Goal: Task Accomplishment & Management: Manage account settings

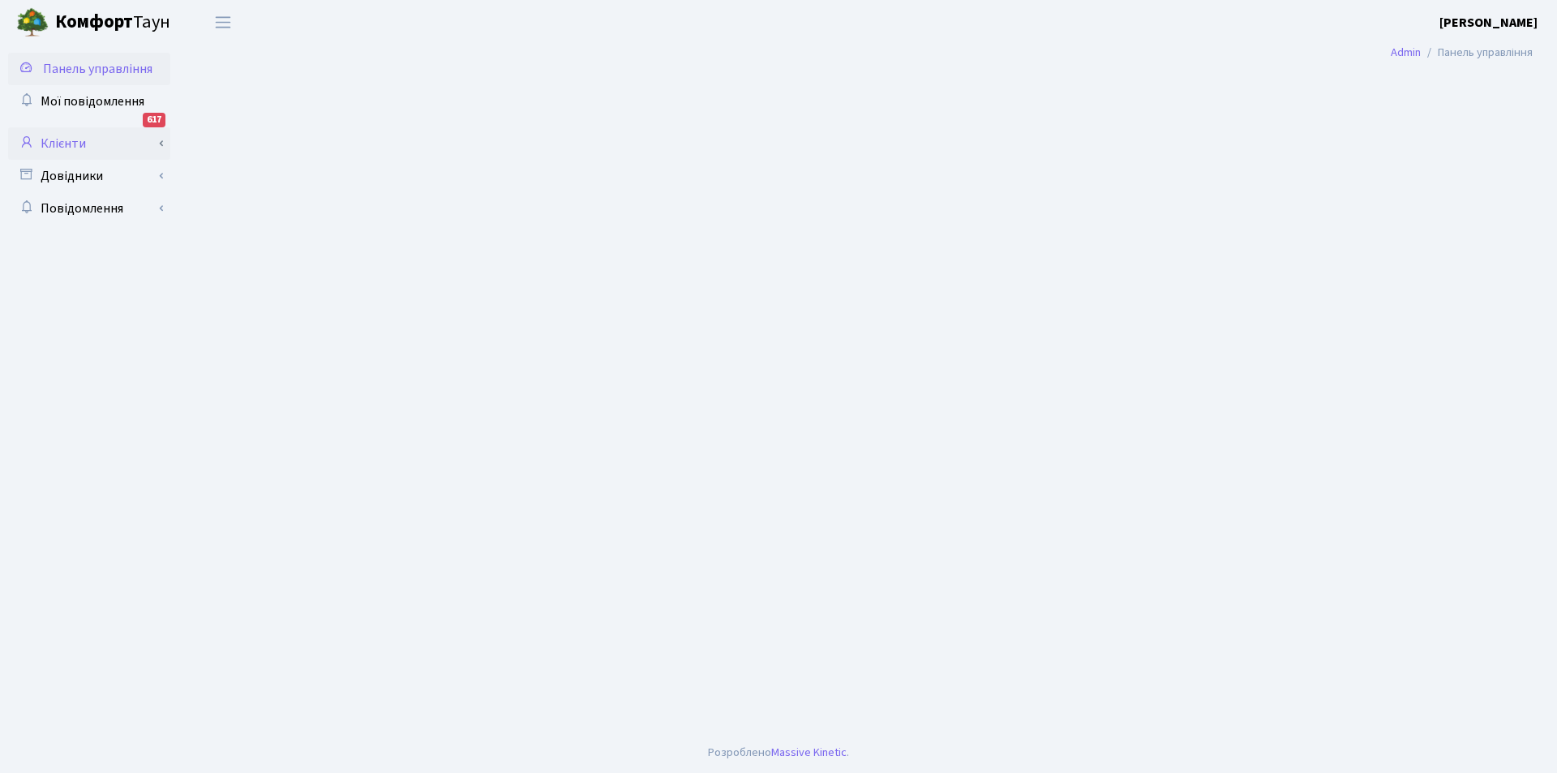
click at [54, 136] on link "Клієнти" at bounding box center [89, 143] width 162 height 32
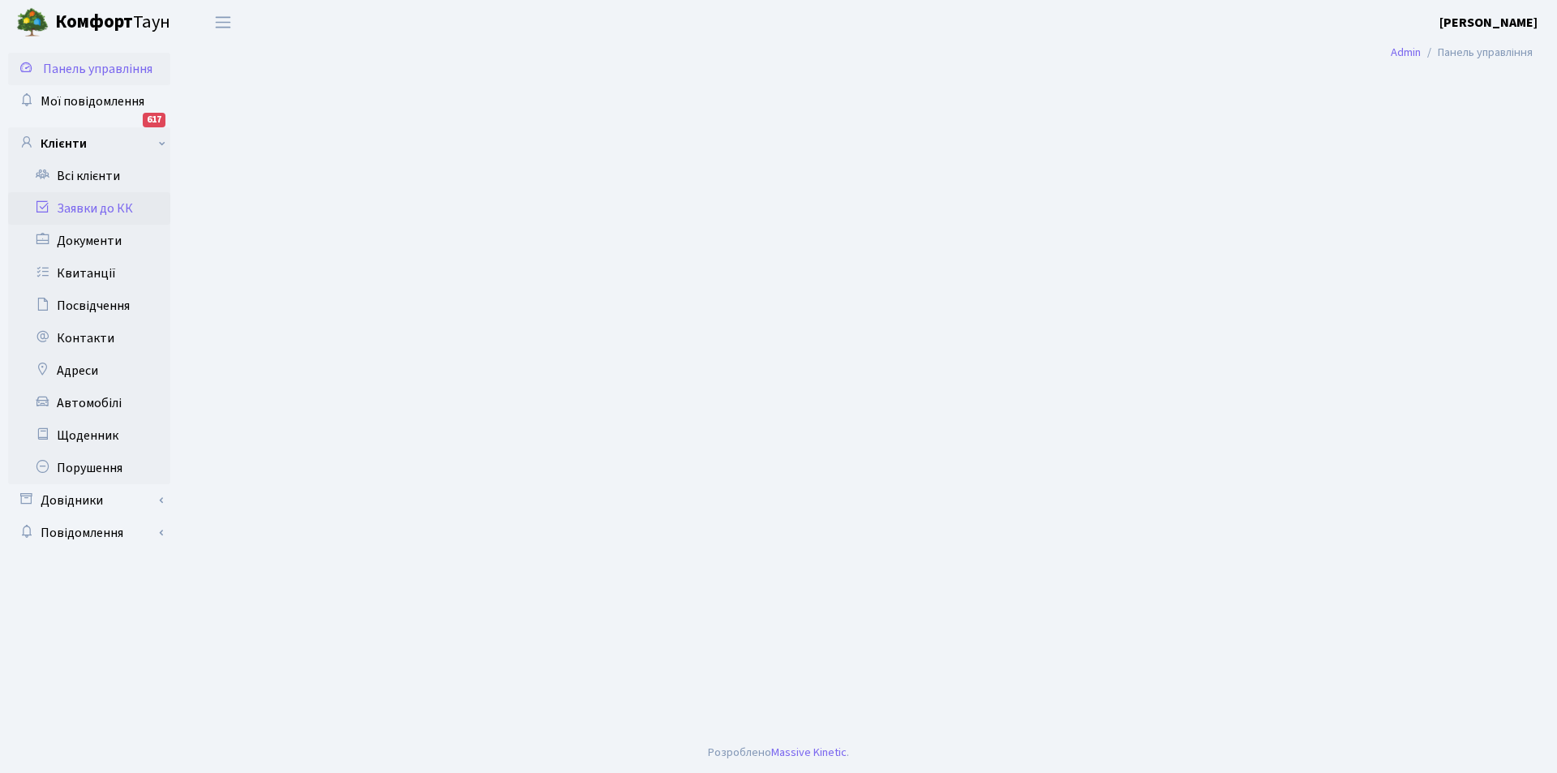
click at [109, 205] on link "Заявки до КК" at bounding box center [89, 208] width 162 height 32
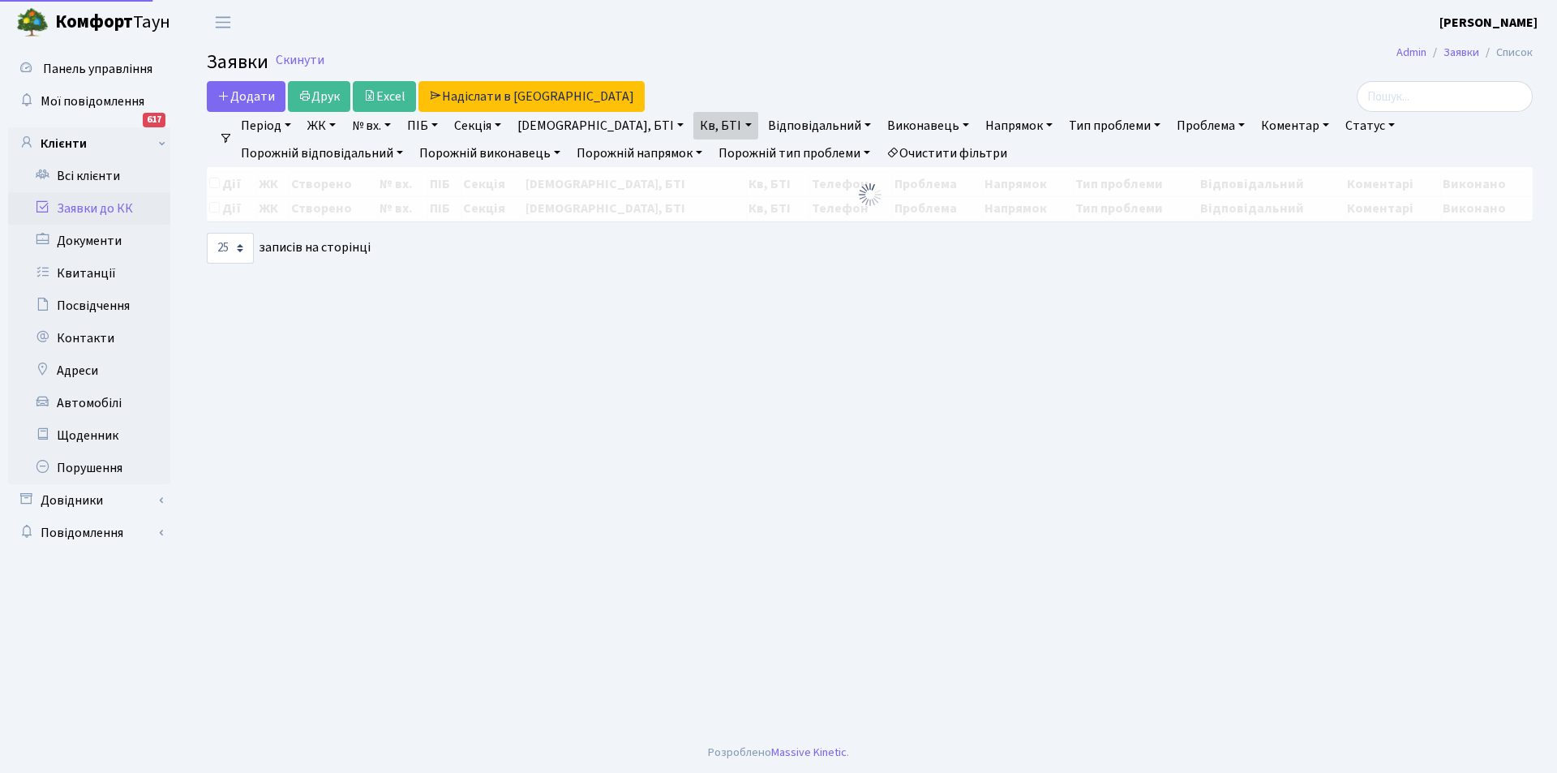
select select "25"
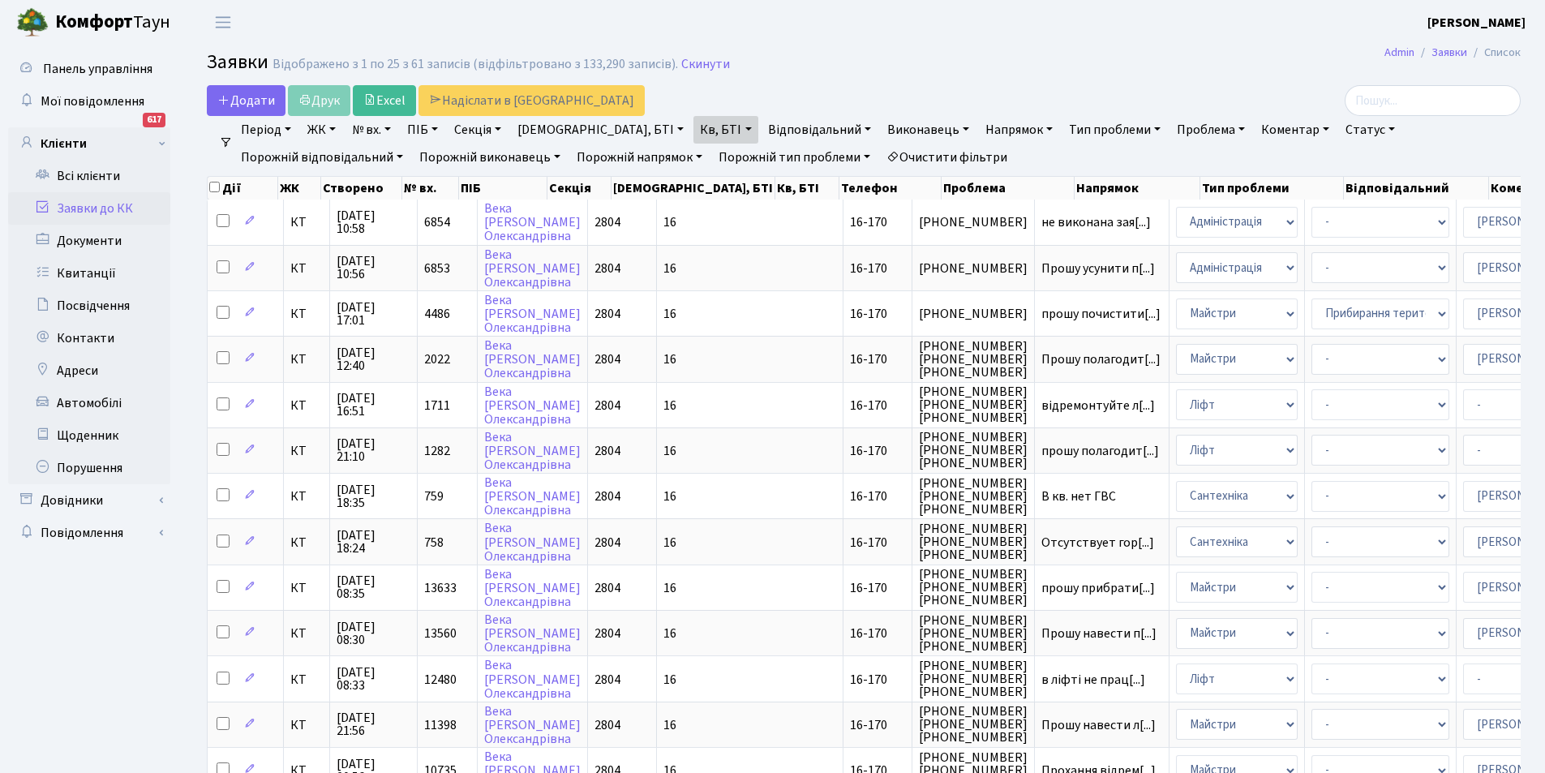
click at [880, 152] on link "Очистити фільтри" at bounding box center [947, 158] width 134 height 28
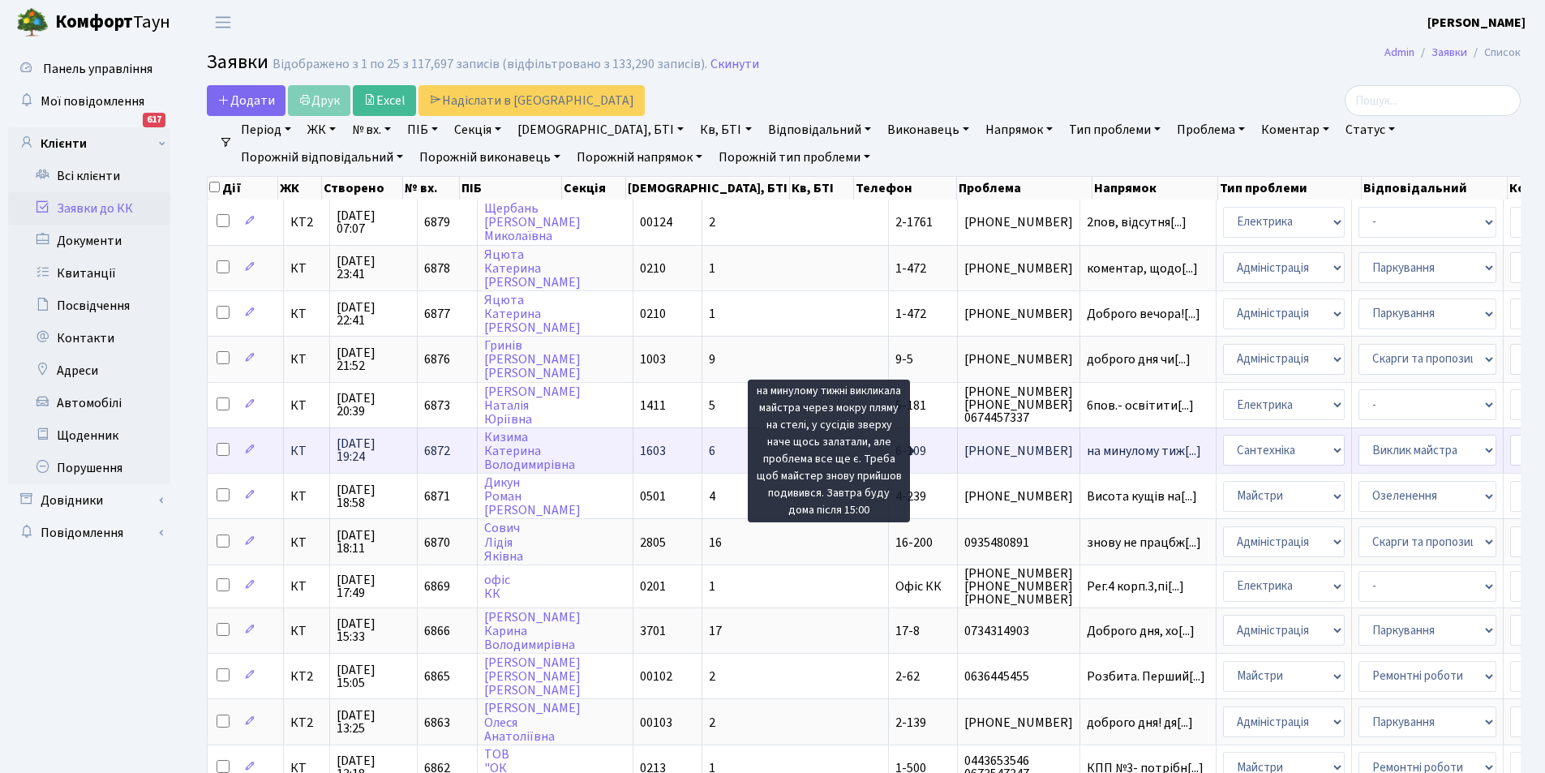
click at [1086, 454] on span "на минулому тиж[...]" at bounding box center [1143, 451] width 114 height 18
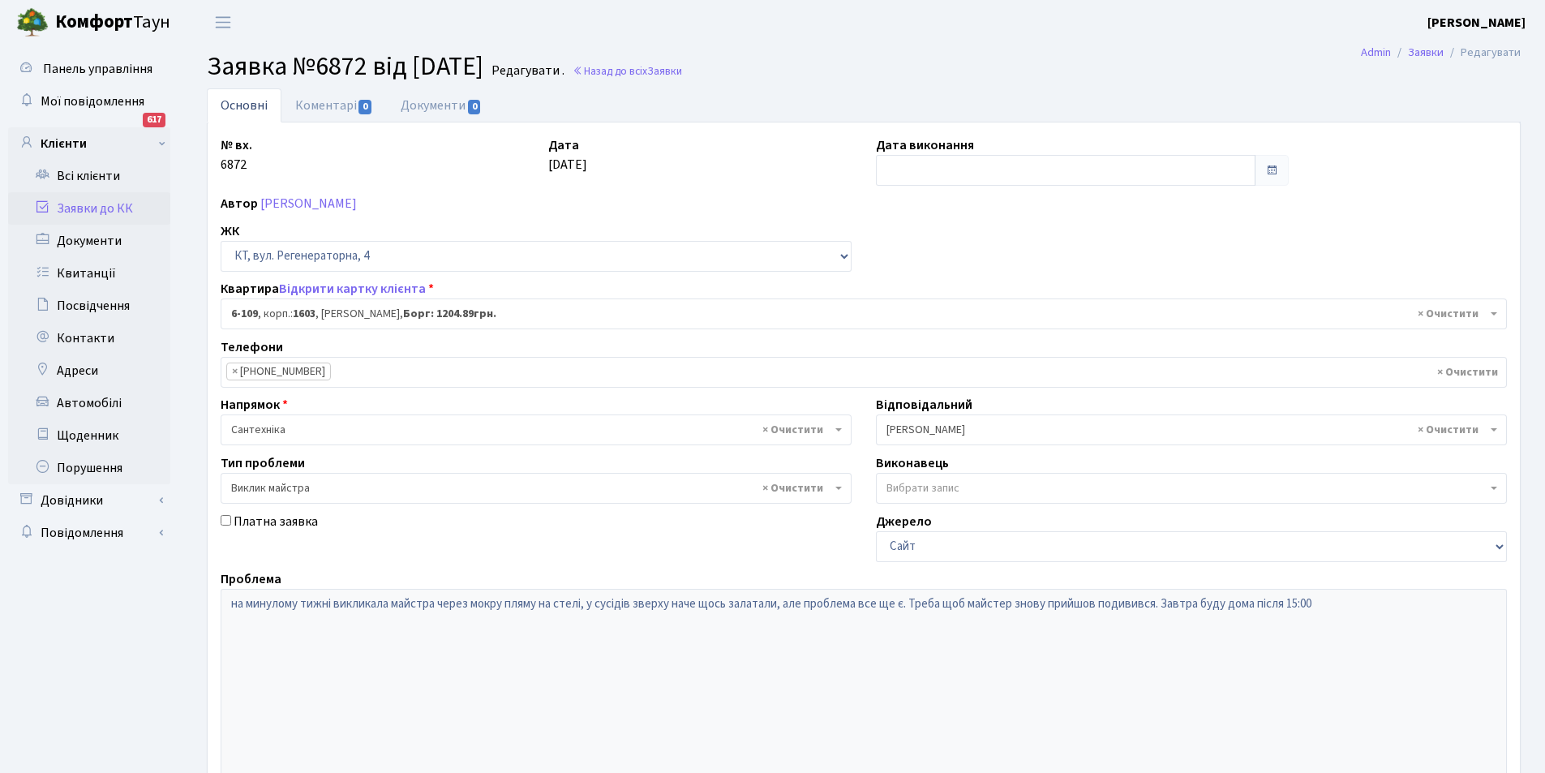
select select "5245"
select select "29"
click at [620, 542] on div "Платна заявка" at bounding box center [535, 537] width 655 height 50
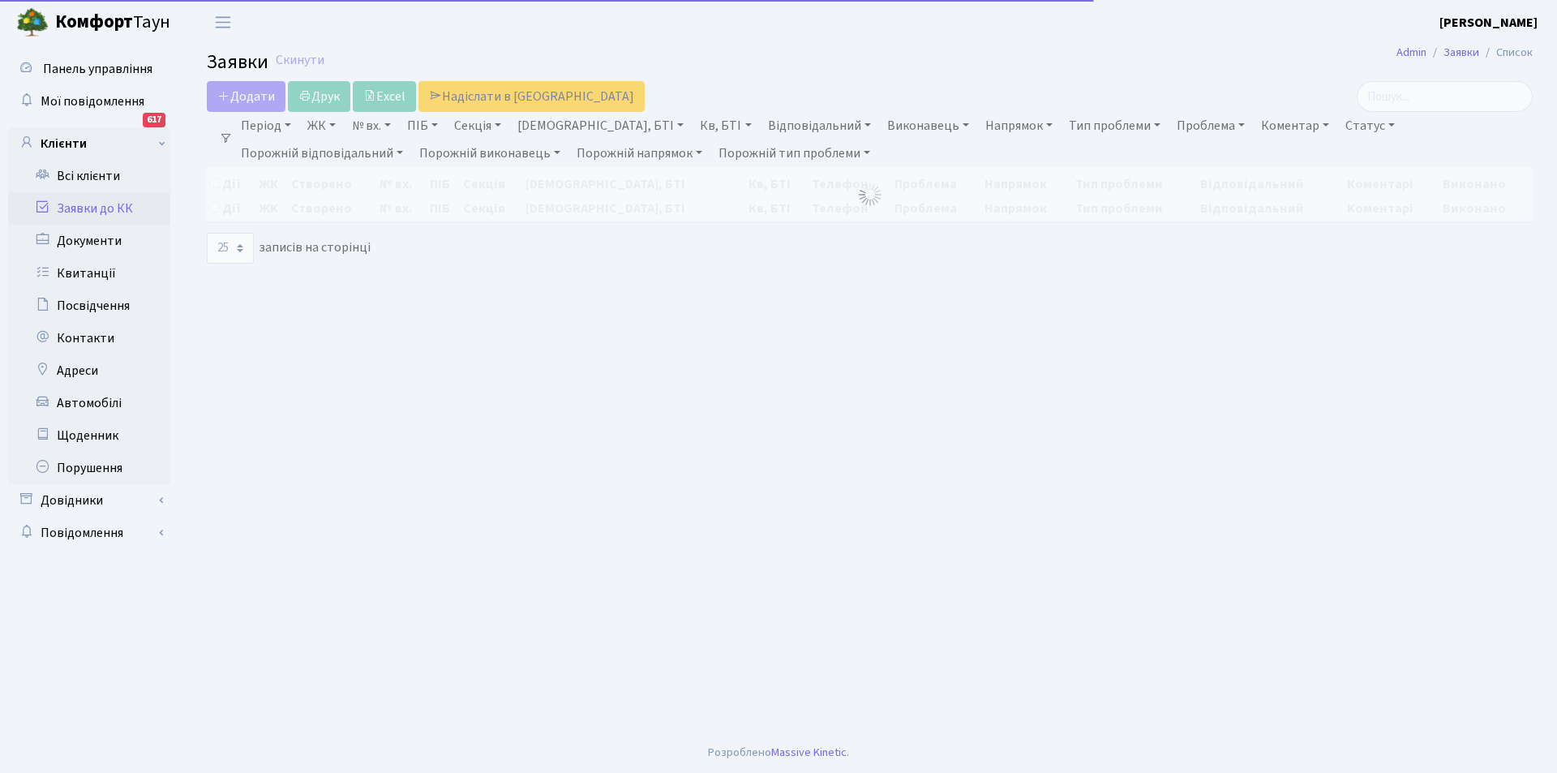
select select "25"
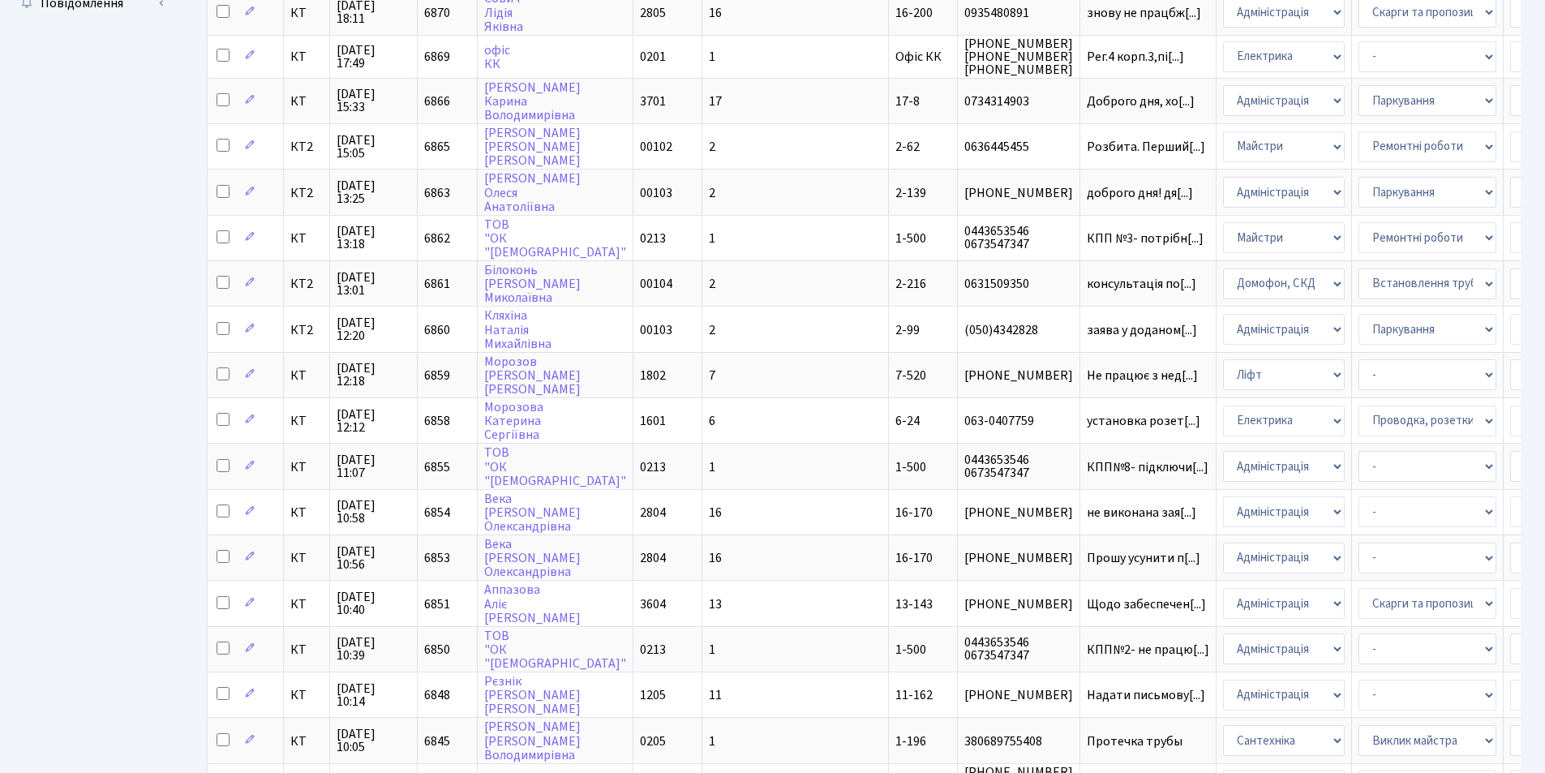
scroll to position [531, 0]
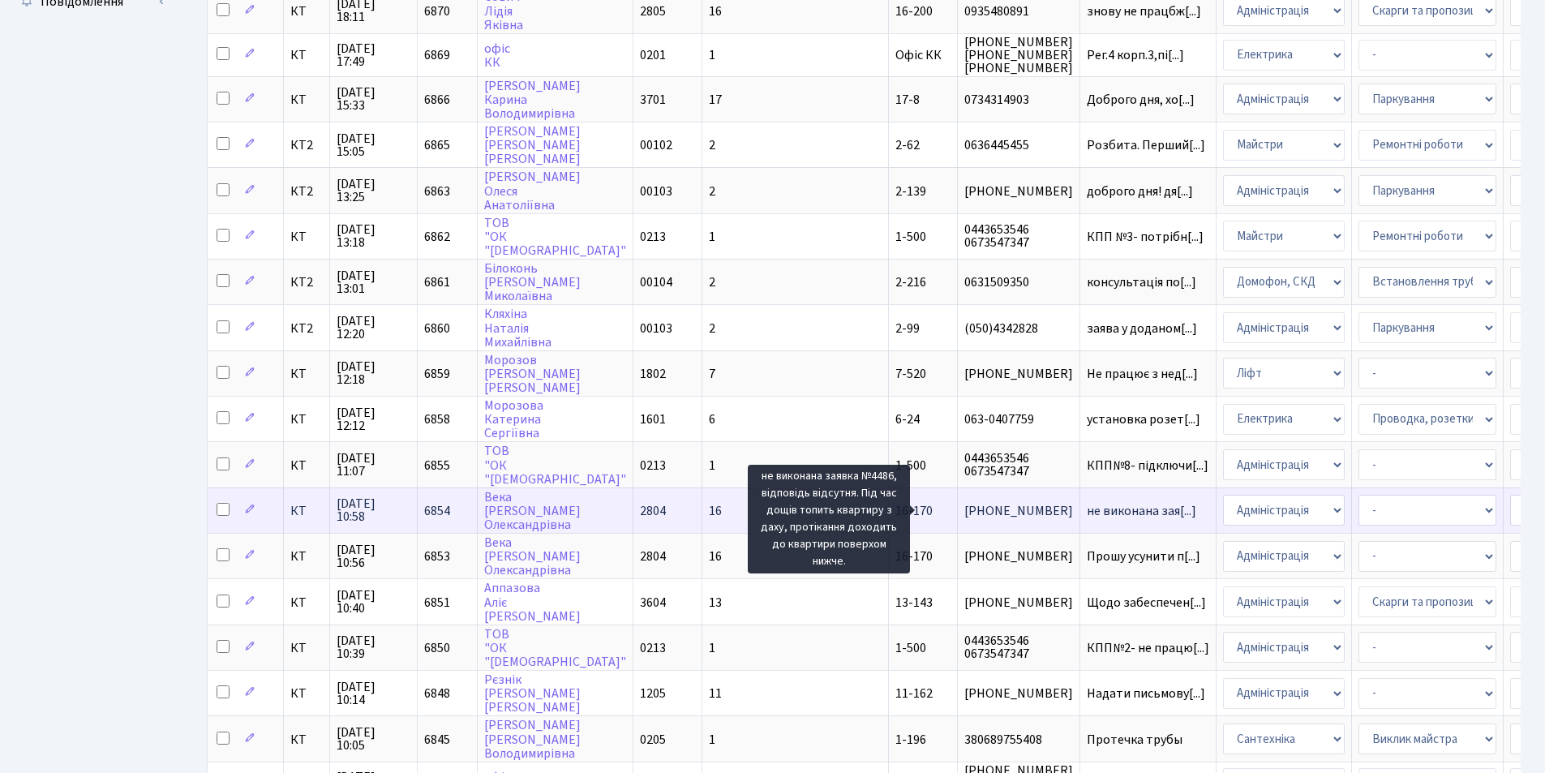
click at [1086, 512] on span "не виконана зая[...]" at bounding box center [1140, 511] width 109 height 18
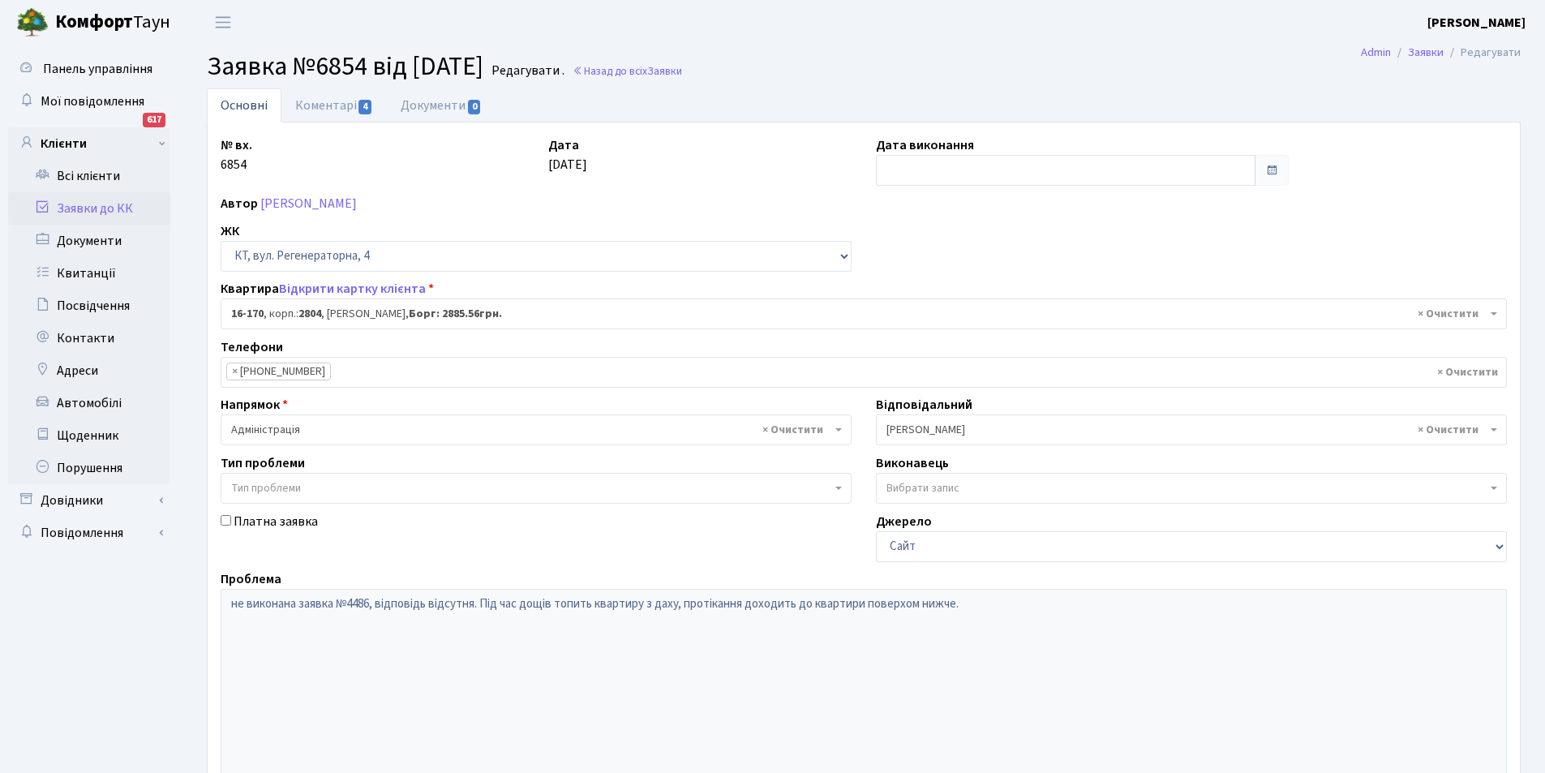
select select "8731"
click at [311, 104] on link "Коментарі 4" at bounding box center [333, 104] width 105 height 33
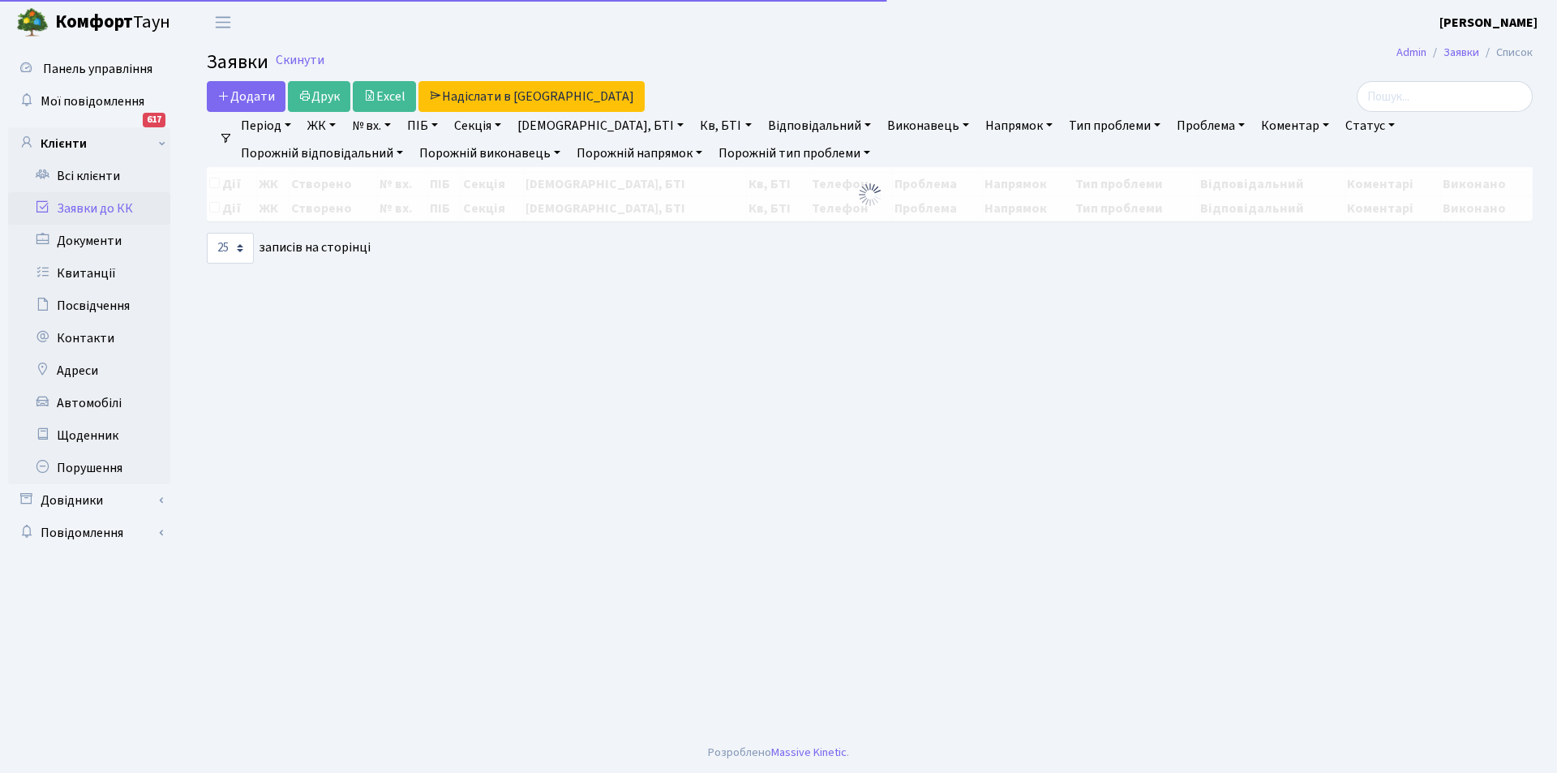
select select "25"
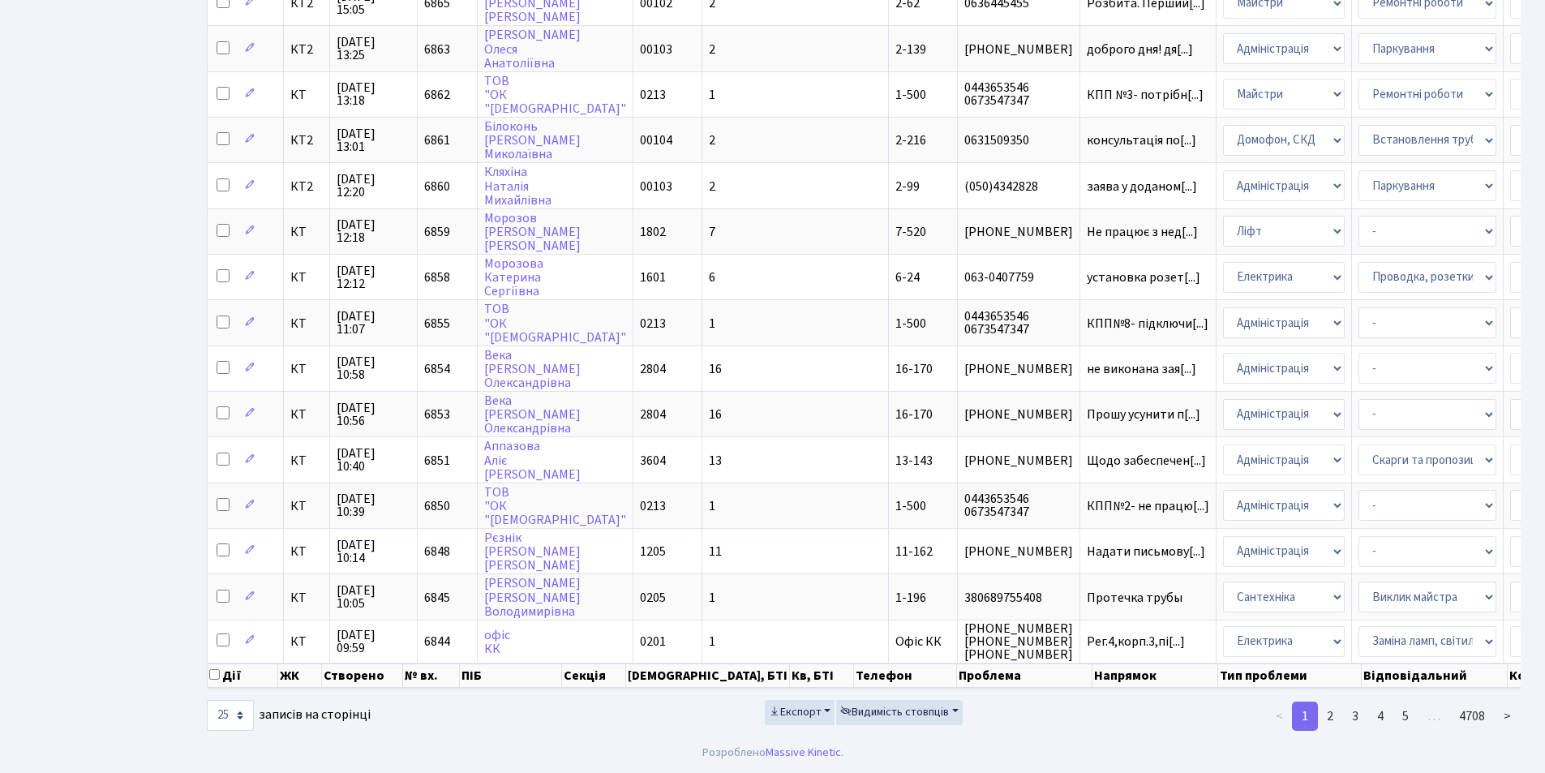
scroll to position [685, 0]
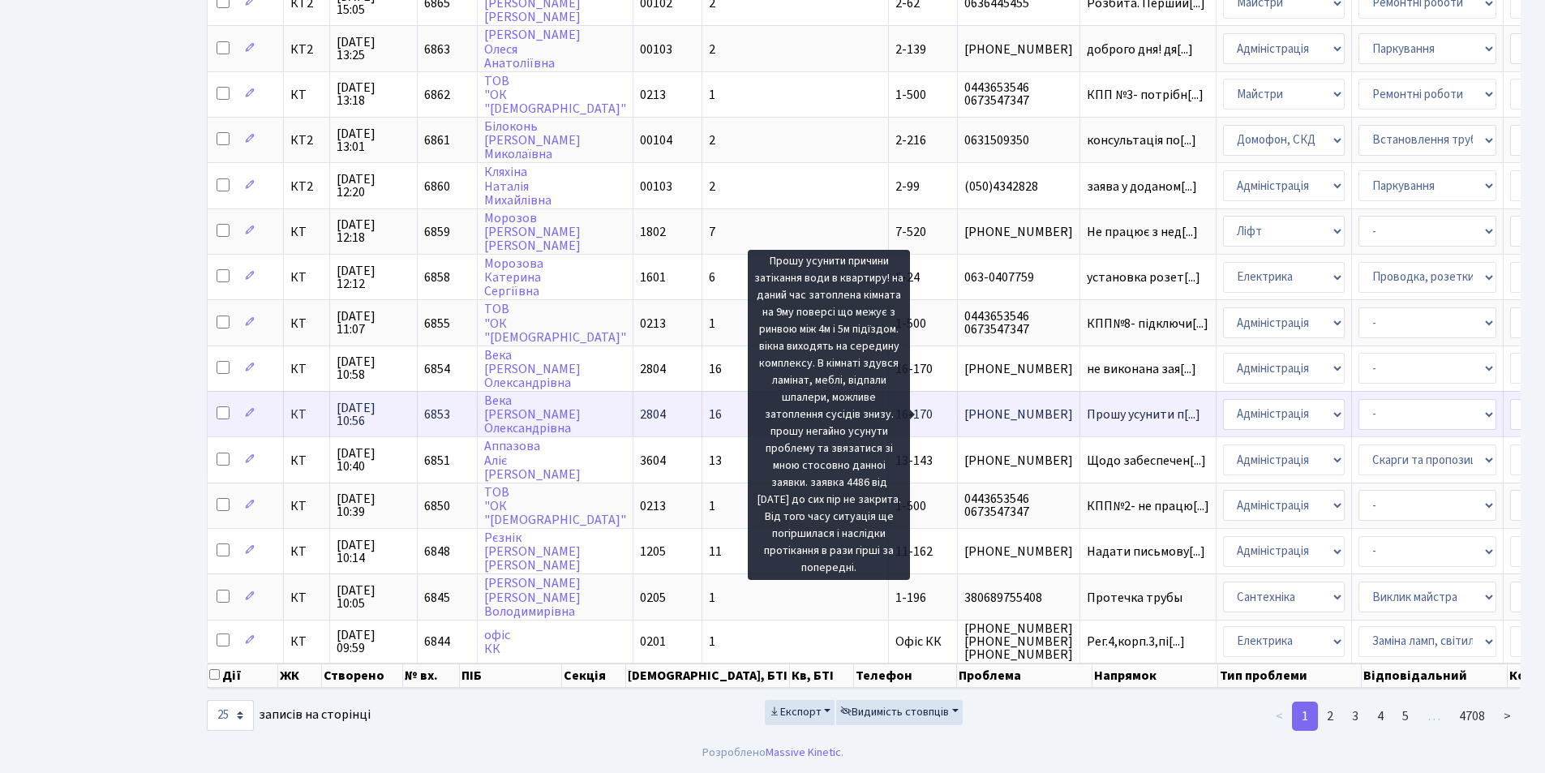
click at [1086, 405] on span "Прошу усунити п[...]" at bounding box center [1143, 414] width 114 height 18
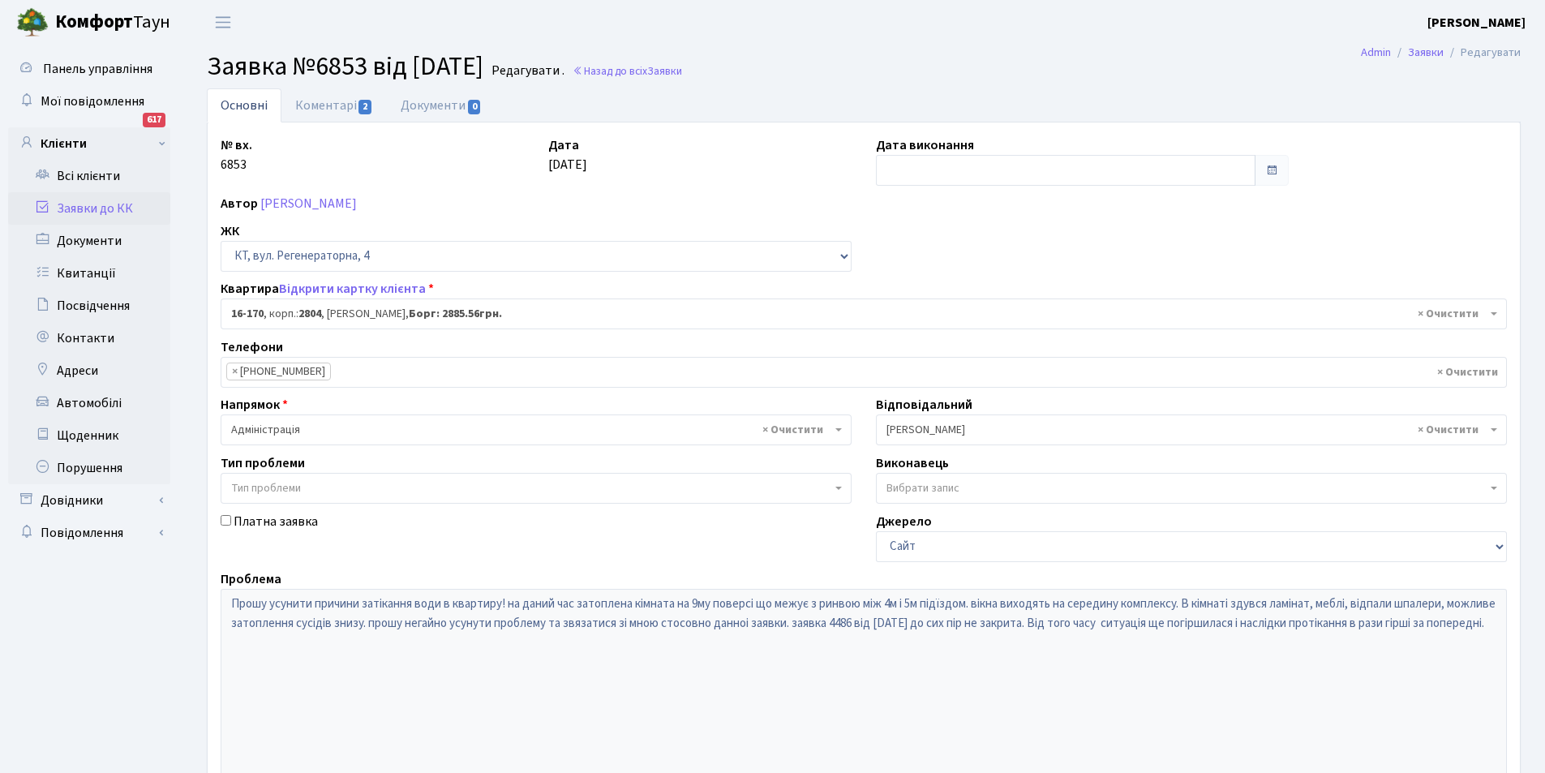
select select "8731"
click at [323, 105] on link "Коментарі 2" at bounding box center [333, 104] width 105 height 33
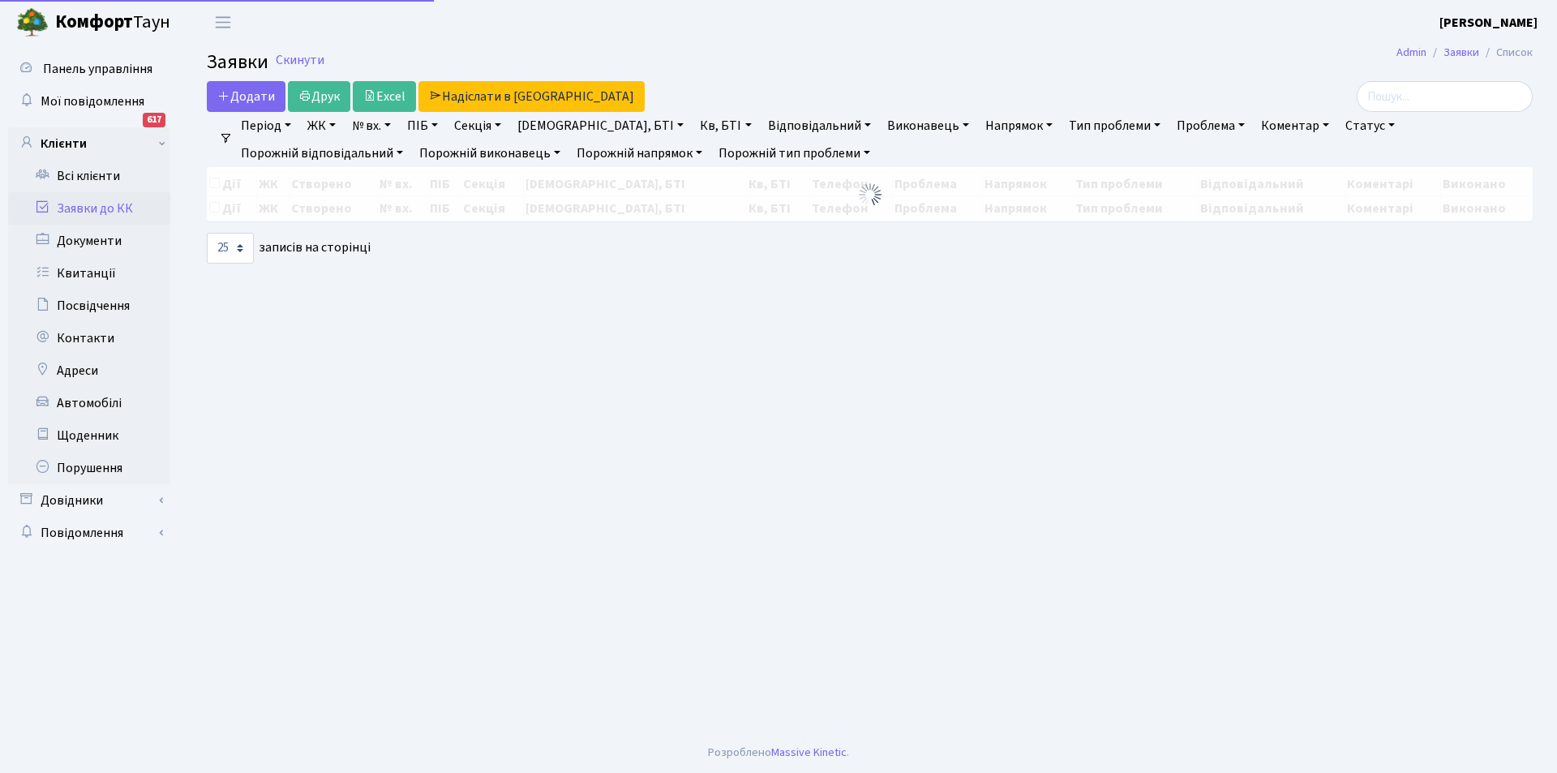
select select "25"
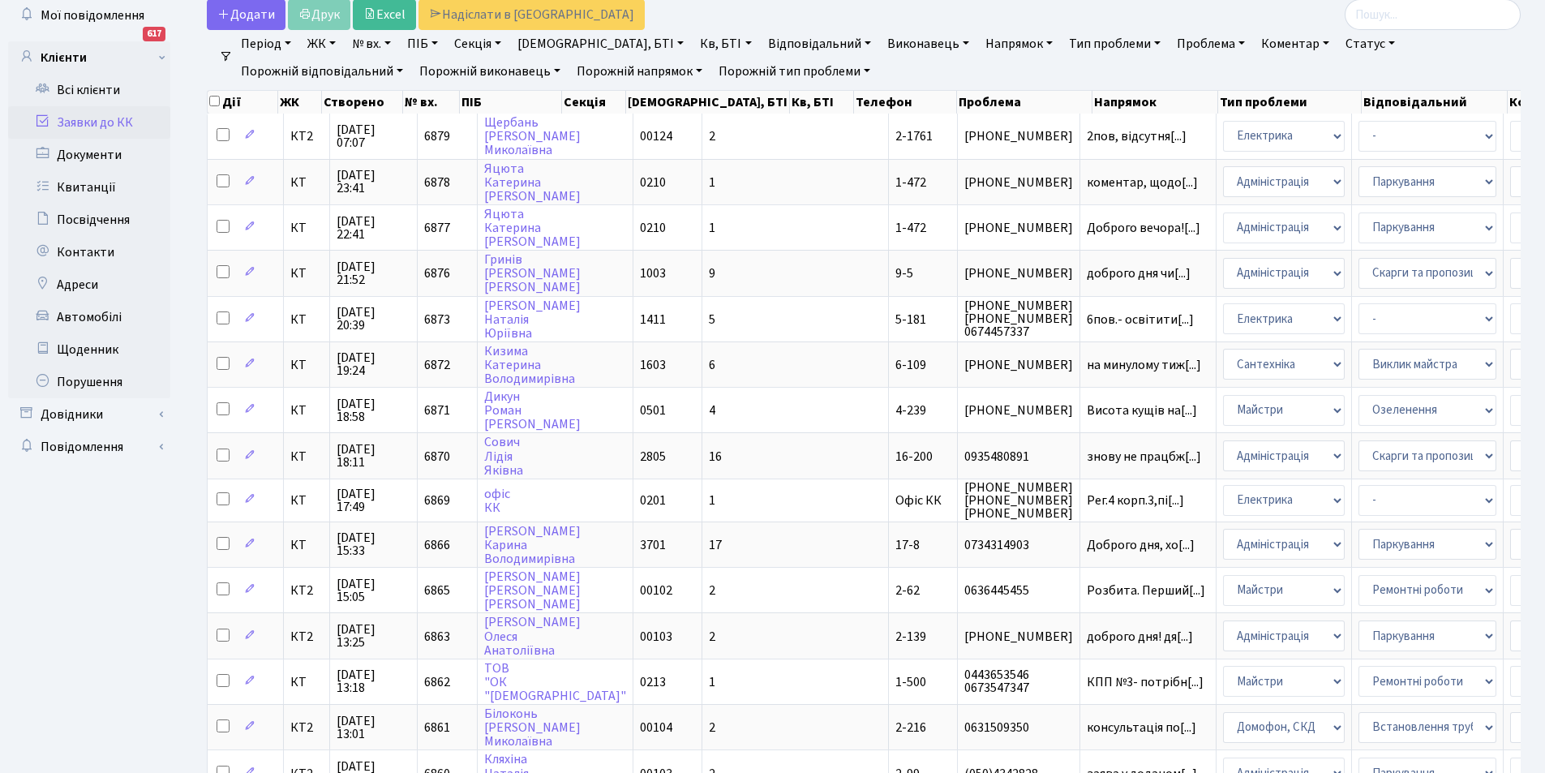
scroll to position [88, 0]
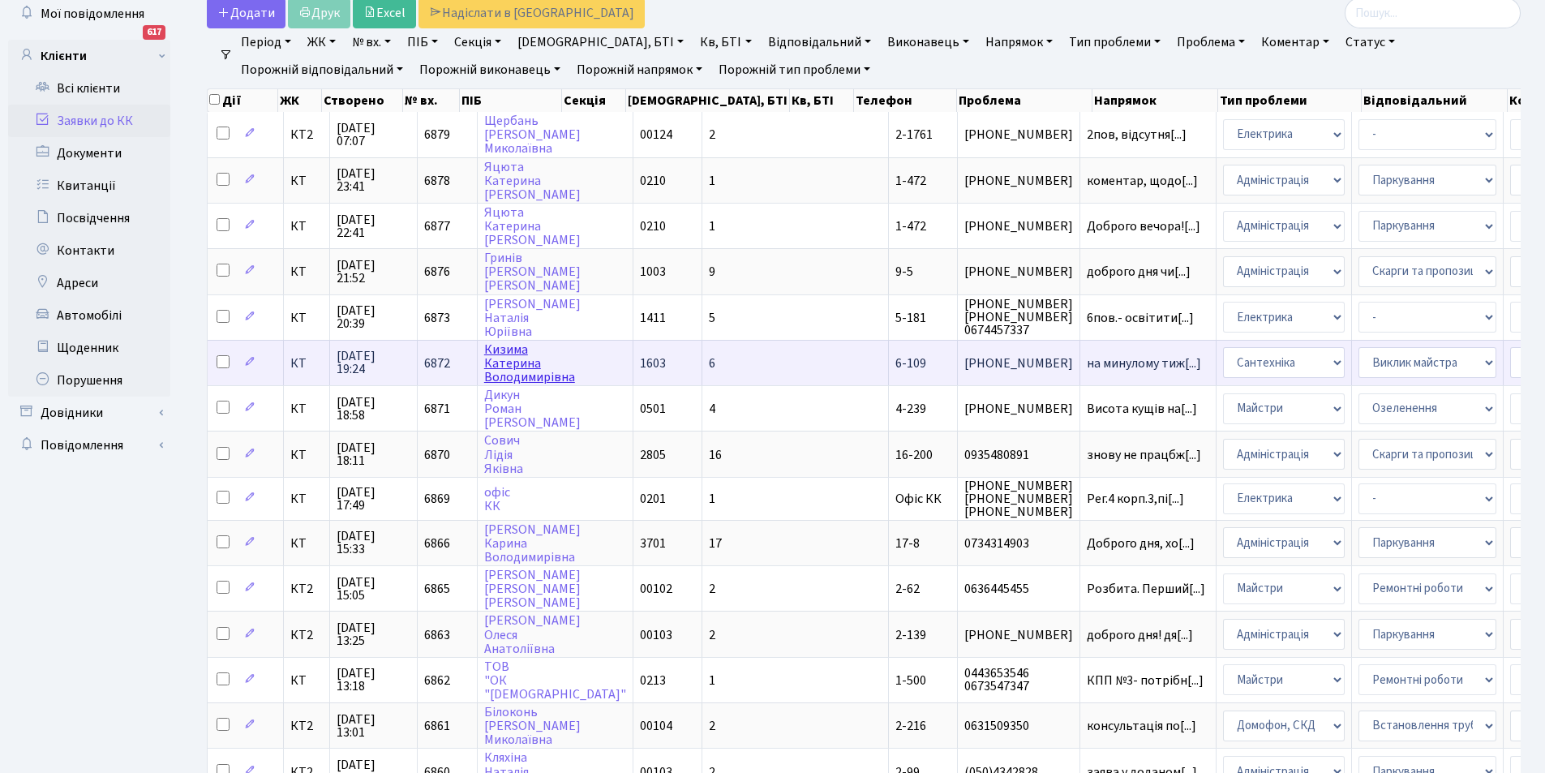
click at [499, 345] on link "[PERSON_NAME]" at bounding box center [529, 363] width 91 height 45
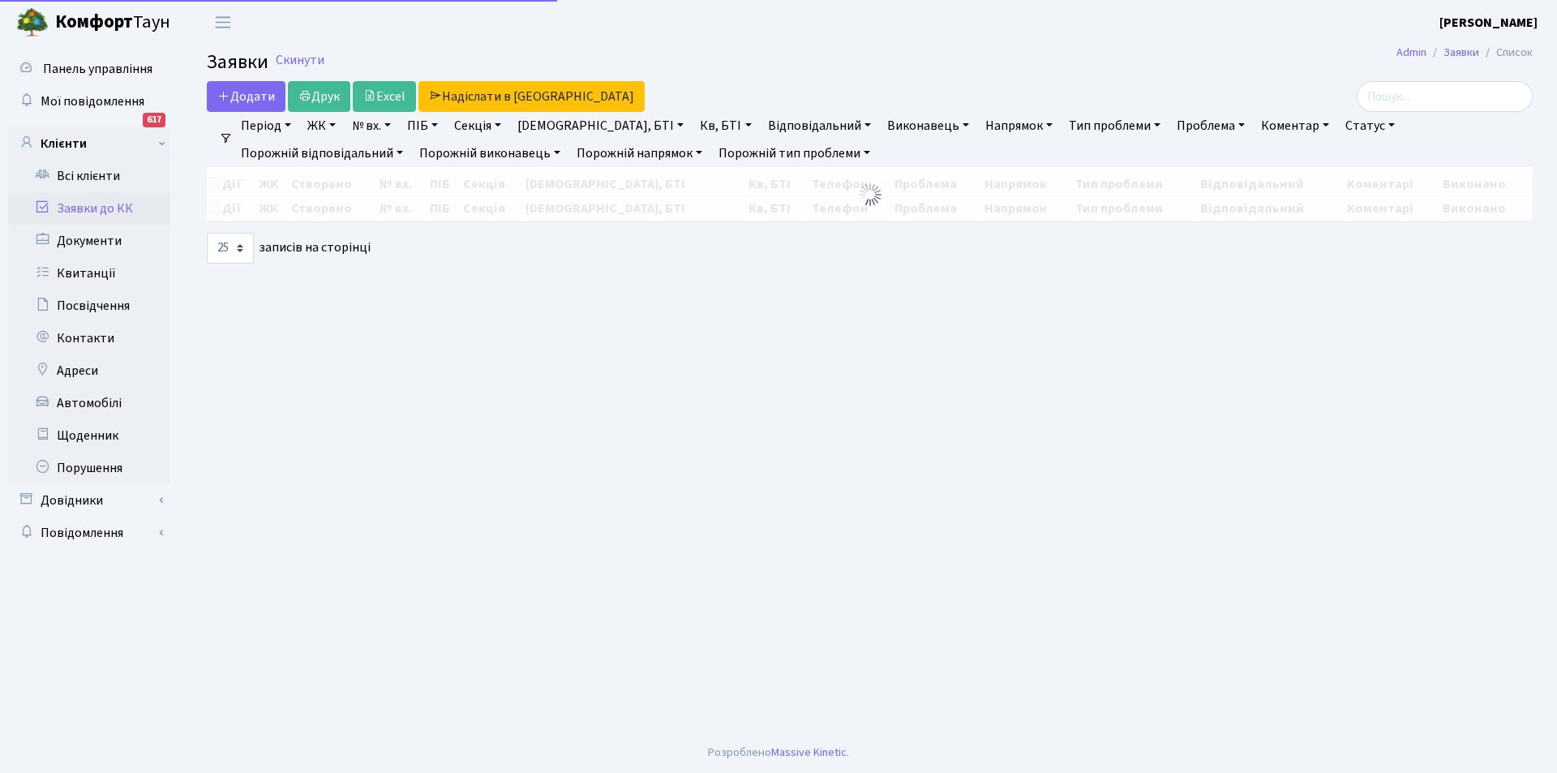
select select "25"
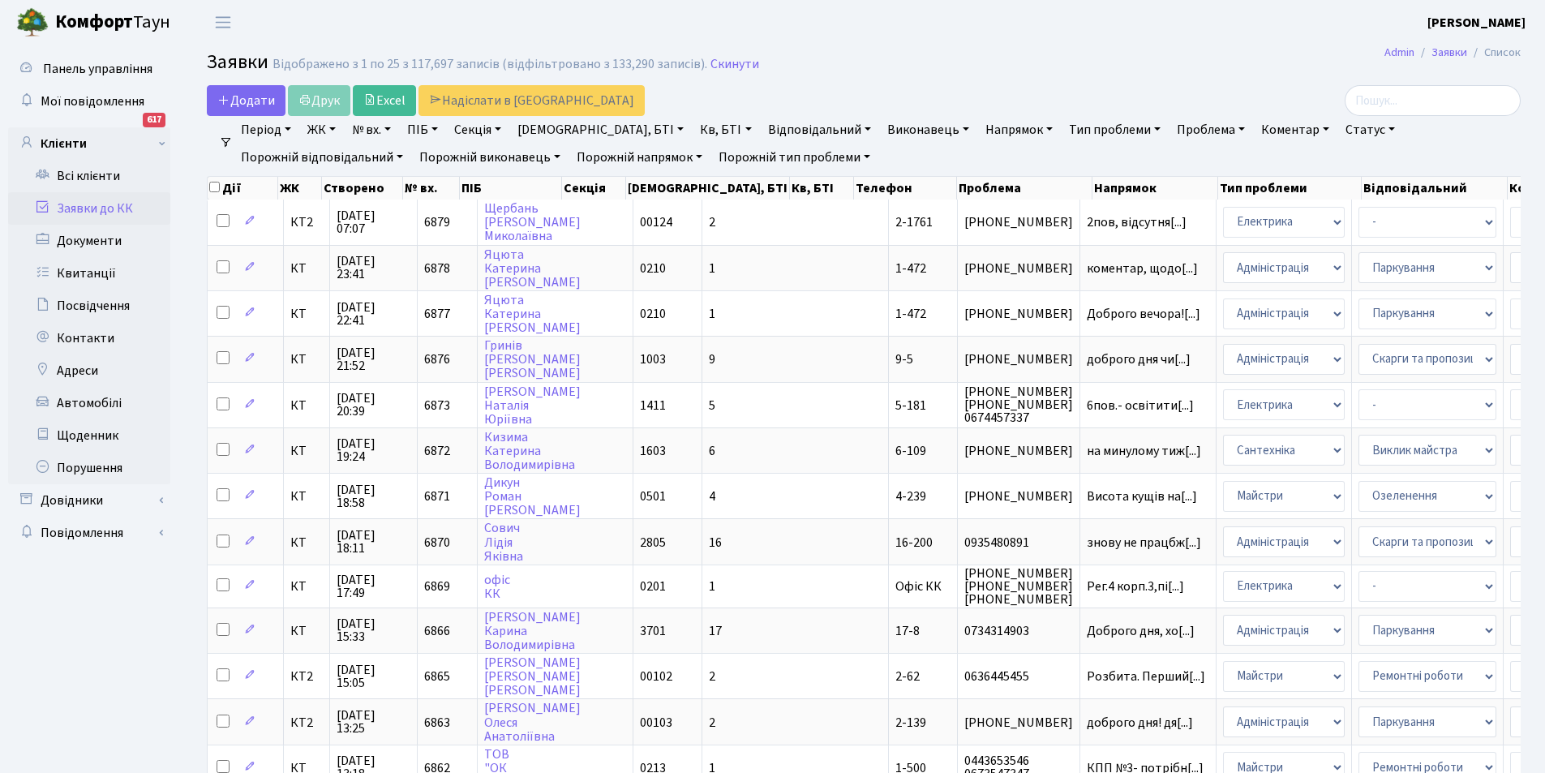
click at [693, 127] on link "Кв, БТІ" at bounding box center [725, 130] width 64 height 28
click at [694, 162] on input "text" at bounding box center [741, 161] width 95 height 31
type input "6-109"
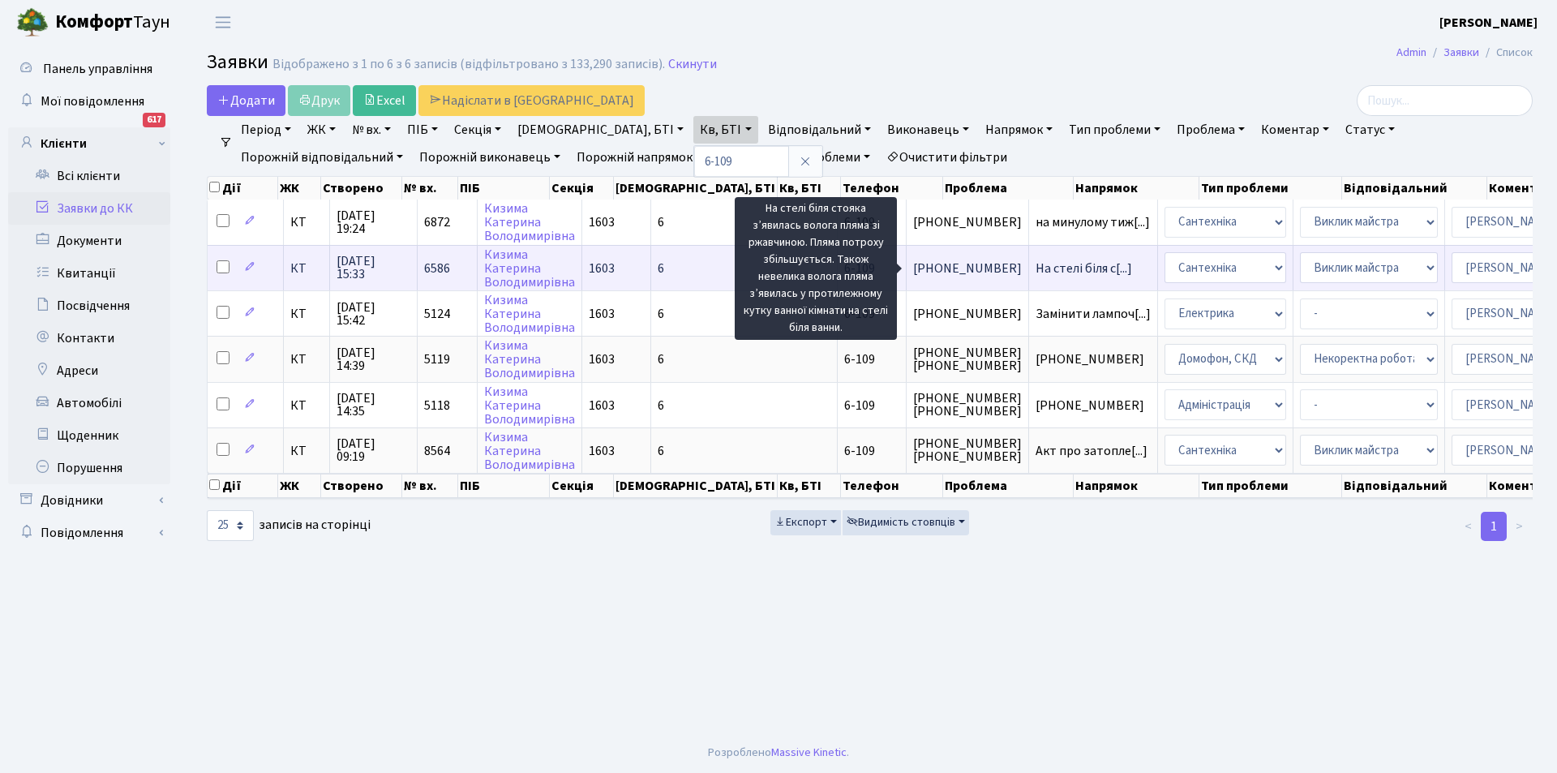
click at [1035, 263] on span "На стелі біля с[...]" at bounding box center [1083, 268] width 96 height 18
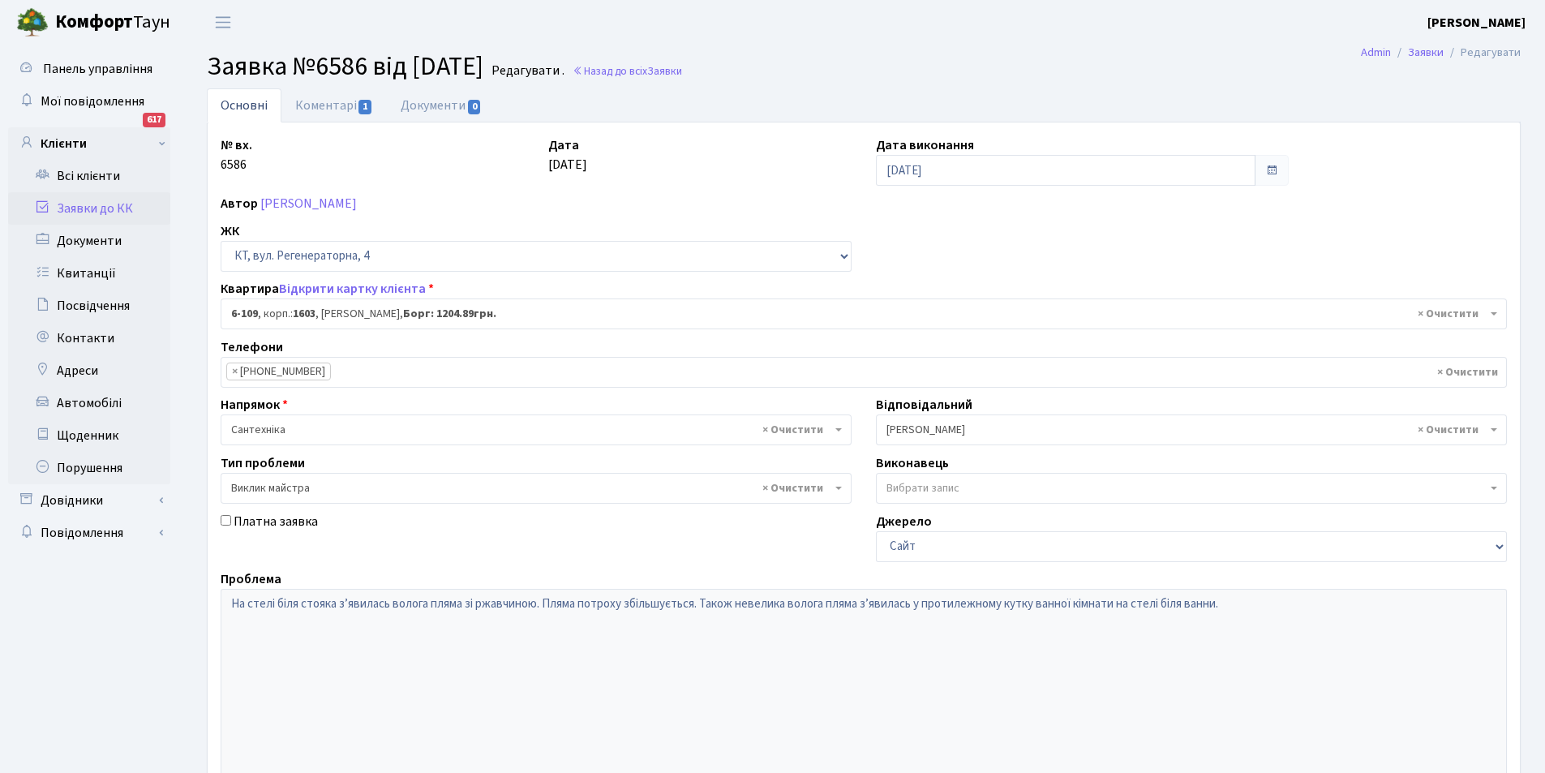
select select "5245"
select select "29"
click at [318, 102] on link "Коментарі 1" at bounding box center [333, 104] width 105 height 33
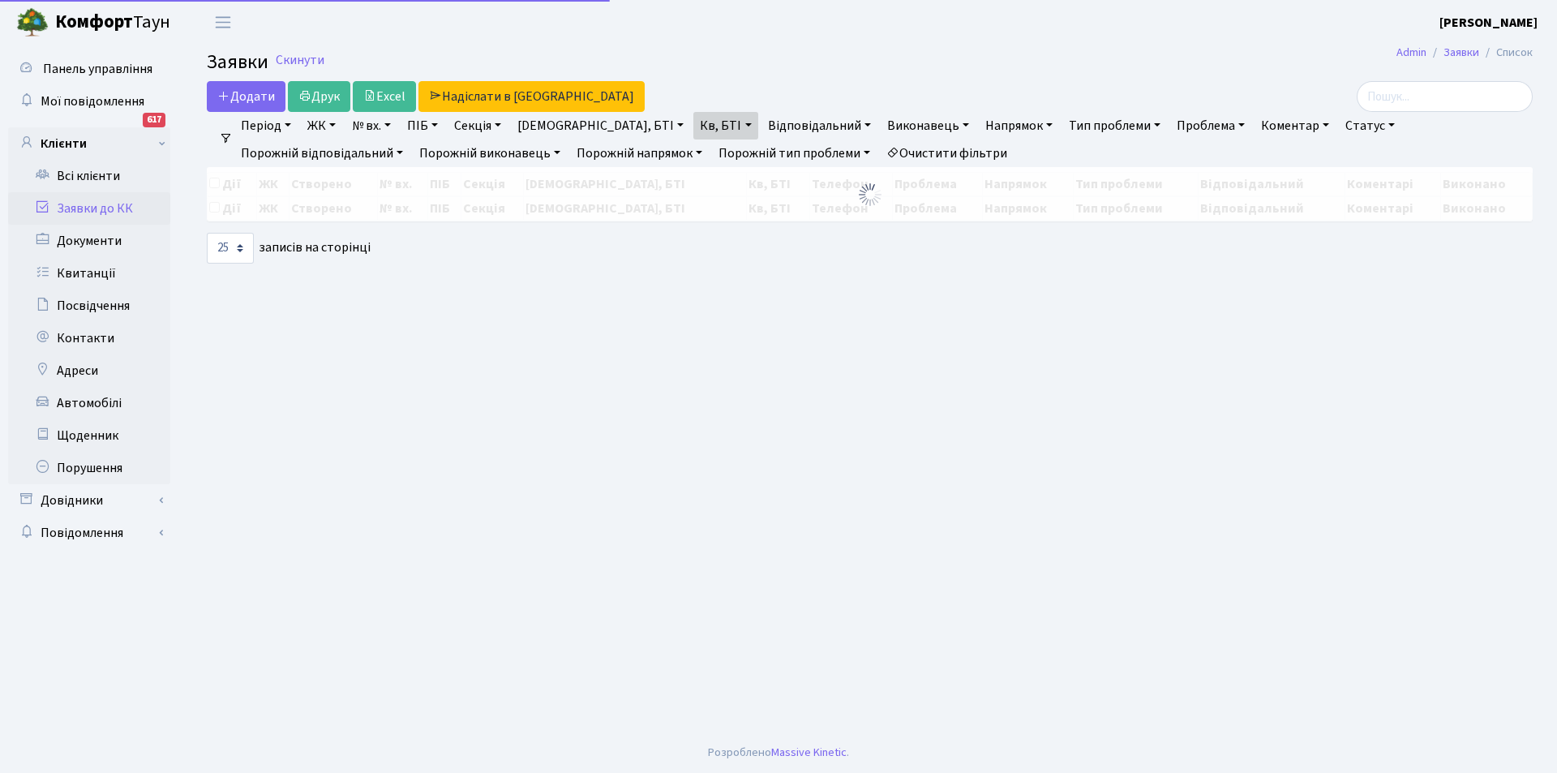
select select "25"
